Goal: Task Accomplishment & Management: Complete application form

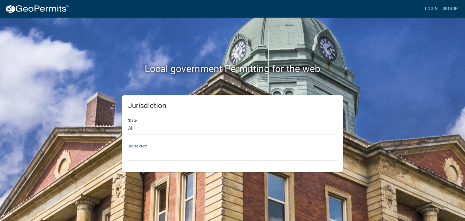
click at [148, 156] on select "[GEOGRAPHIC_DATA], [US_STATE] [GEOGRAPHIC_DATA], [US_STATE][PERSON_NAME][GEOGRA…" at bounding box center [232, 154] width 209 height 12
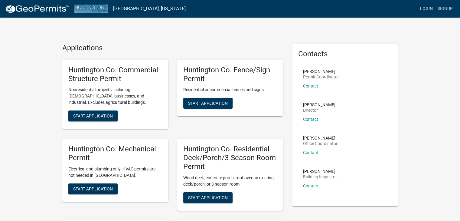
click at [428, 8] on link "Login" at bounding box center [427, 8] width 18 height 11
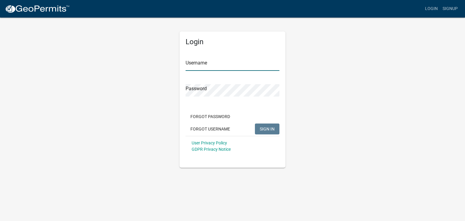
type input "[EMAIL_ADDRESS][DOMAIN_NAME]"
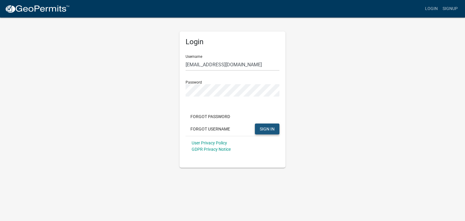
click at [265, 129] on span "SIGN IN" at bounding box center [267, 128] width 15 height 5
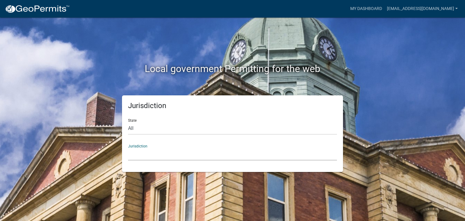
click at [154, 153] on select "[GEOGRAPHIC_DATA], [US_STATE] [GEOGRAPHIC_DATA], [US_STATE][PERSON_NAME][GEOGRA…" at bounding box center [232, 154] width 209 height 12
drag, startPoint x: 154, startPoint y: 153, endPoint x: 167, endPoint y: 155, distance: 13.1
click at [167, 155] on select "[GEOGRAPHIC_DATA], [US_STATE] [GEOGRAPHIC_DATA], [US_STATE][PERSON_NAME][GEOGRA…" at bounding box center [232, 154] width 209 height 12
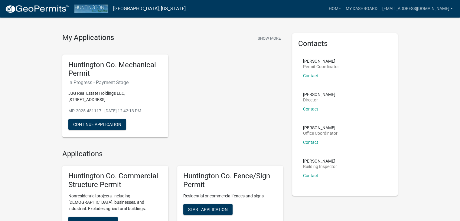
scroll to position [9, 0]
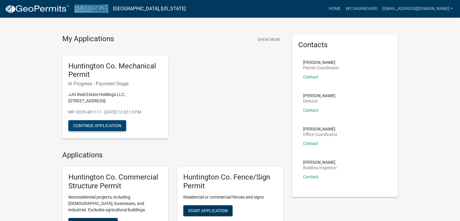
click at [98, 126] on button "Continue Application" at bounding box center [97, 125] width 58 height 11
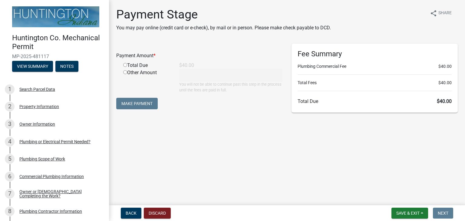
click at [125, 64] on input "radio" at bounding box center [125, 65] width 4 height 4
radio input "true"
type input "40"
click at [135, 105] on button "Make Payment" at bounding box center [136, 103] width 41 height 11
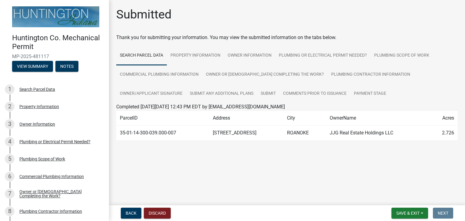
click at [305, 174] on main "Submitted Thank you for submitting your information. You may view the submitted…" at bounding box center [287, 101] width 356 height 203
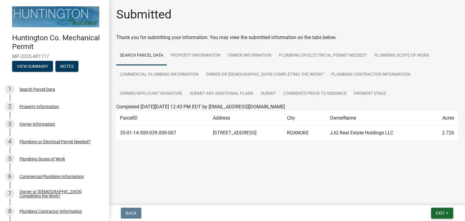
click at [441, 211] on span "Exit" at bounding box center [440, 213] width 9 height 5
click at [418, 196] on button "Save & Exit" at bounding box center [429, 197] width 48 height 15
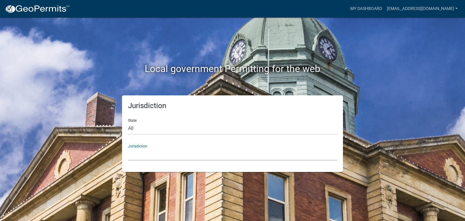
click at [149, 155] on select "[GEOGRAPHIC_DATA], [US_STATE] [GEOGRAPHIC_DATA], [US_STATE][PERSON_NAME][GEOGRA…" at bounding box center [232, 154] width 209 height 12
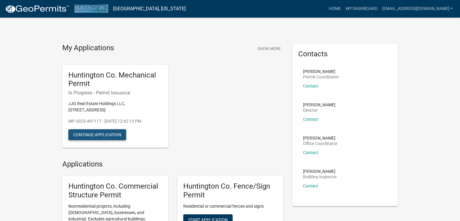
click at [95, 132] on button "Continue Application" at bounding box center [97, 134] width 58 height 11
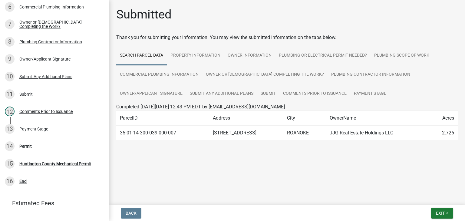
scroll to position [170, 0]
click at [25, 144] on div "Permit" at bounding box center [25, 145] width 12 height 4
click at [432, 211] on button "Exit" at bounding box center [442, 213] width 22 height 11
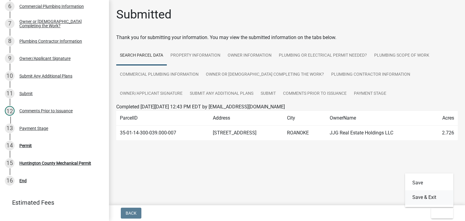
click at [419, 196] on button "Save & Exit" at bounding box center [429, 197] width 48 height 15
